Goal: Task Accomplishment & Management: Use online tool/utility

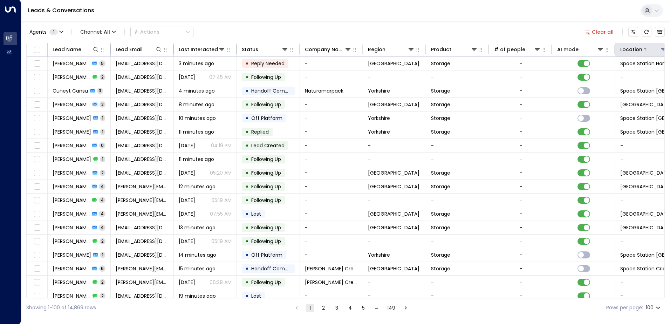
click at [662, 49] on icon at bounding box center [663, 50] width 6 height 6
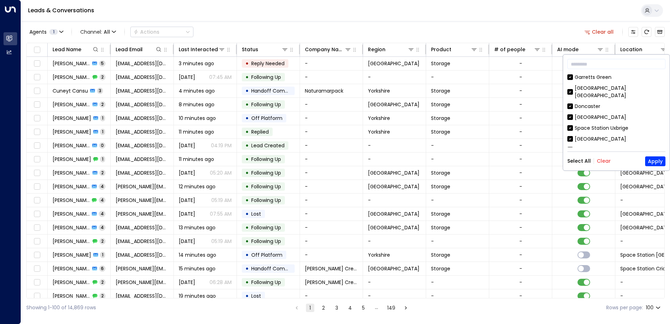
click at [603, 160] on button "Clear" at bounding box center [603, 161] width 14 height 6
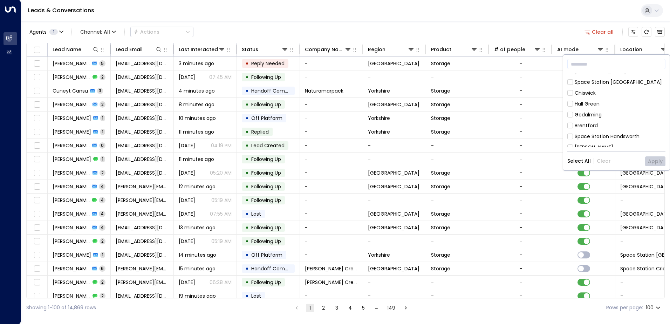
scroll to position [175, 0]
click at [655, 161] on button "Apply" at bounding box center [655, 161] width 20 height 10
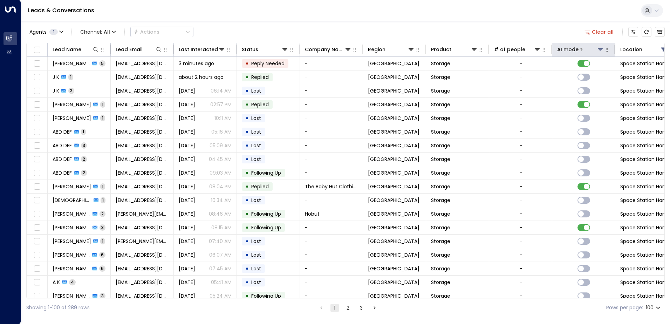
click at [581, 49] on icon at bounding box center [581, 49] width 4 height 4
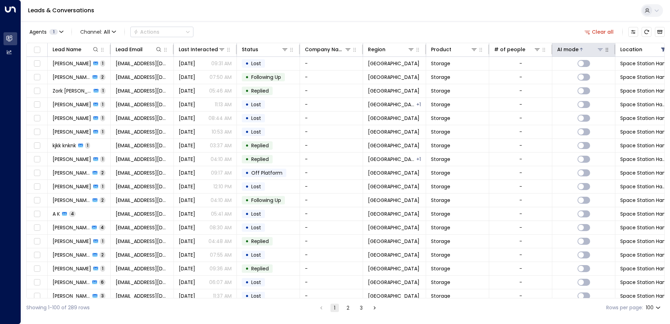
click at [581, 49] on icon at bounding box center [581, 49] width 4 height 4
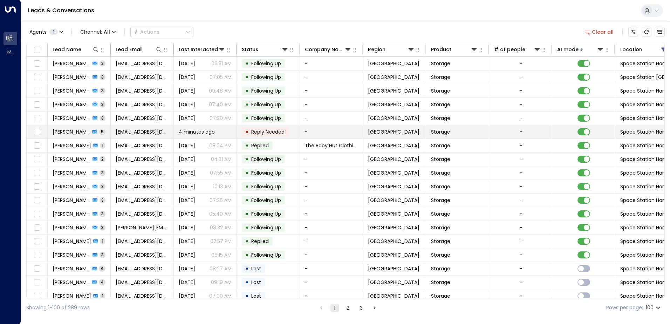
click at [327, 133] on td "-" at bounding box center [331, 131] width 63 height 13
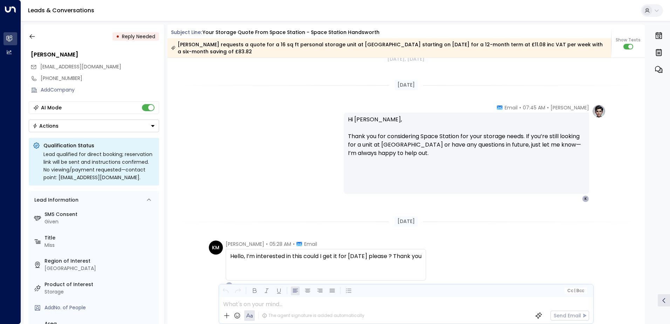
scroll to position [1345, 0]
